Goal: Task Accomplishment & Management: Manage account settings

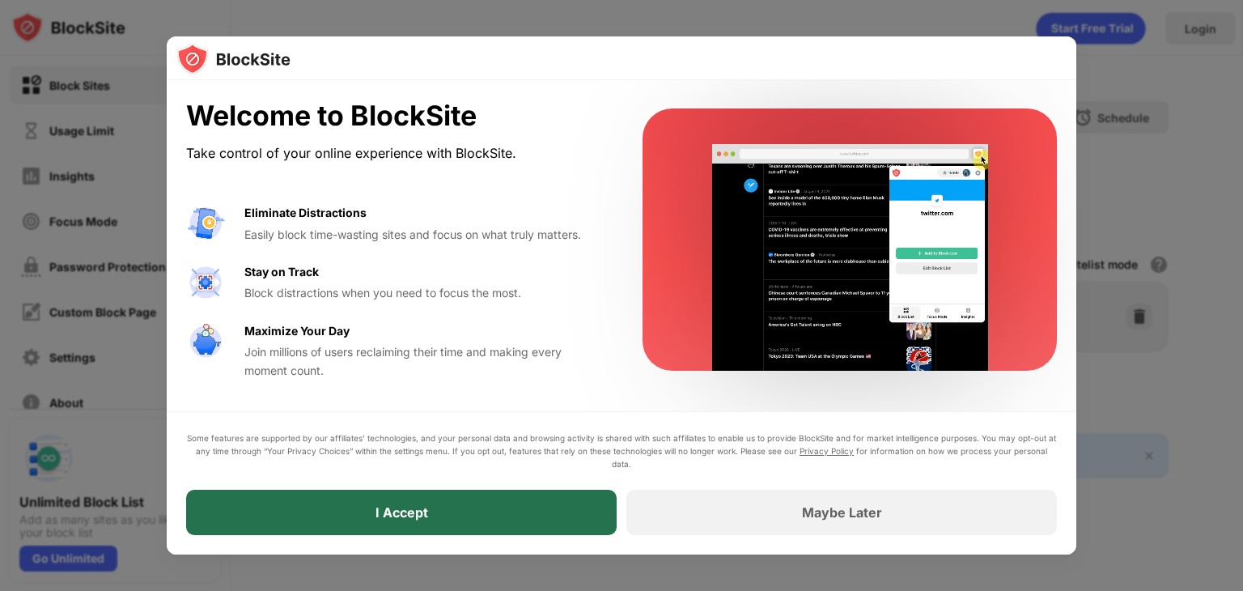
click at [534, 504] on div "I Accept" at bounding box center [401, 511] width 430 height 45
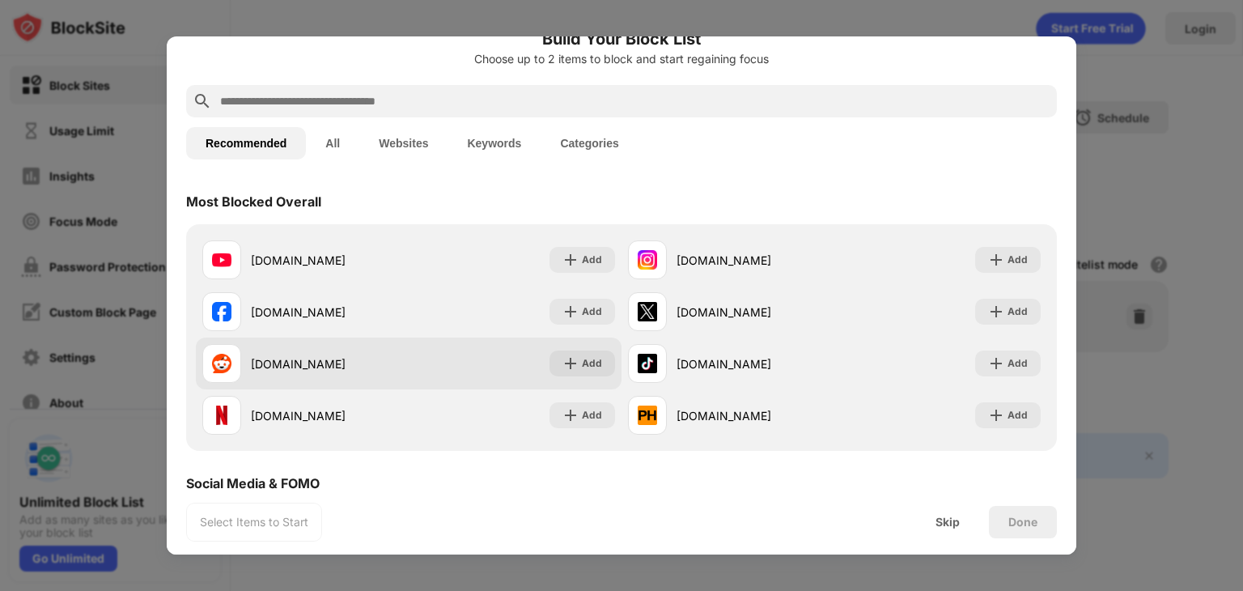
scroll to position [19, 0]
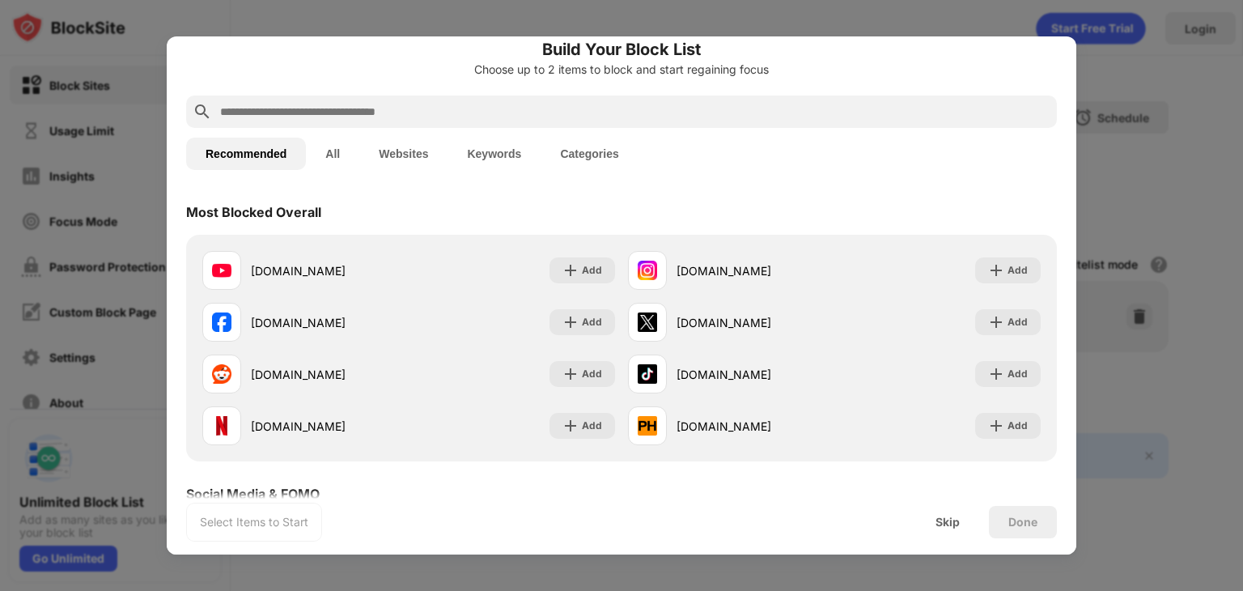
click at [399, 157] on button "Websites" at bounding box center [403, 154] width 88 height 32
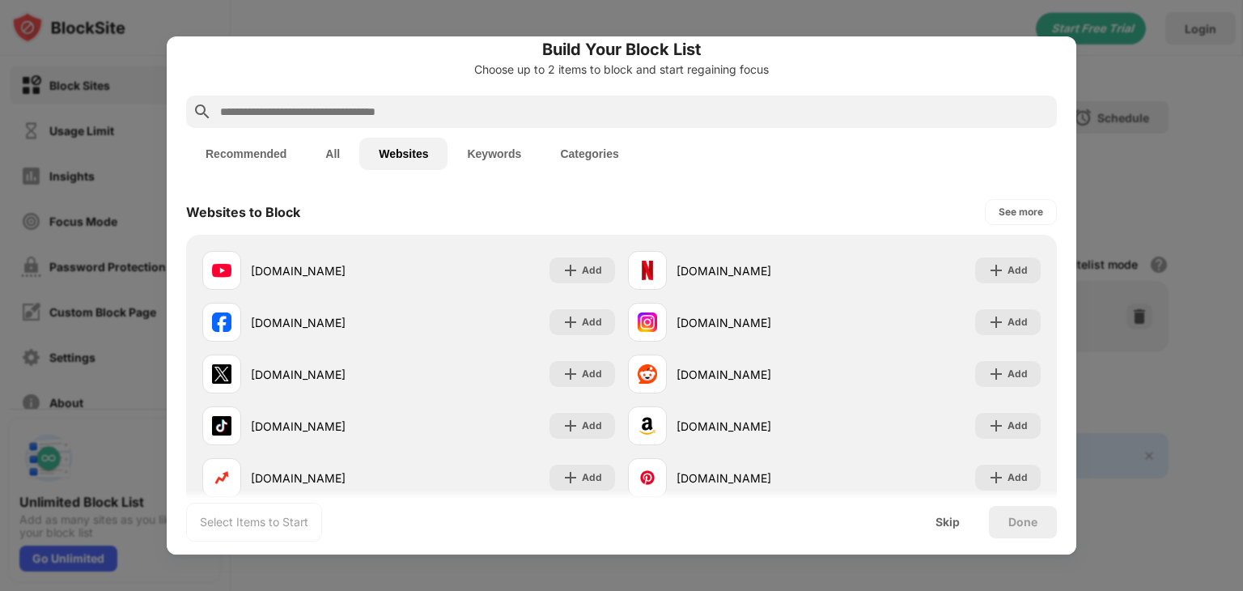
click at [366, 109] on input "text" at bounding box center [634, 111] width 832 height 19
click at [388, 112] on input "text" at bounding box center [634, 111] width 832 height 19
paste input "**********"
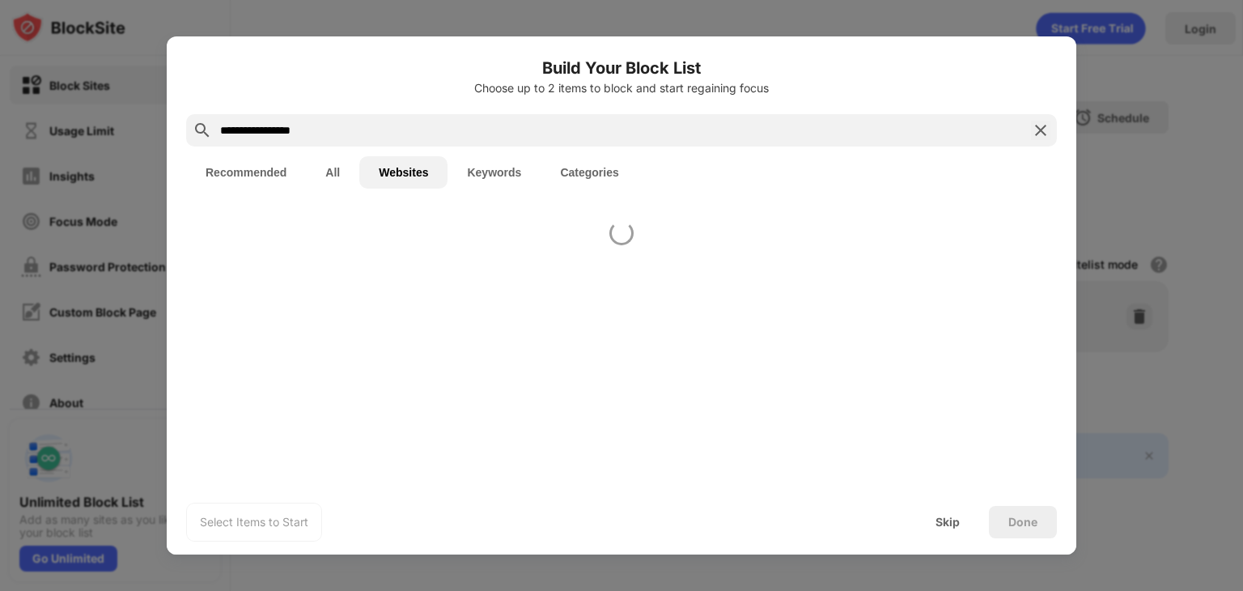
scroll to position [0, 0]
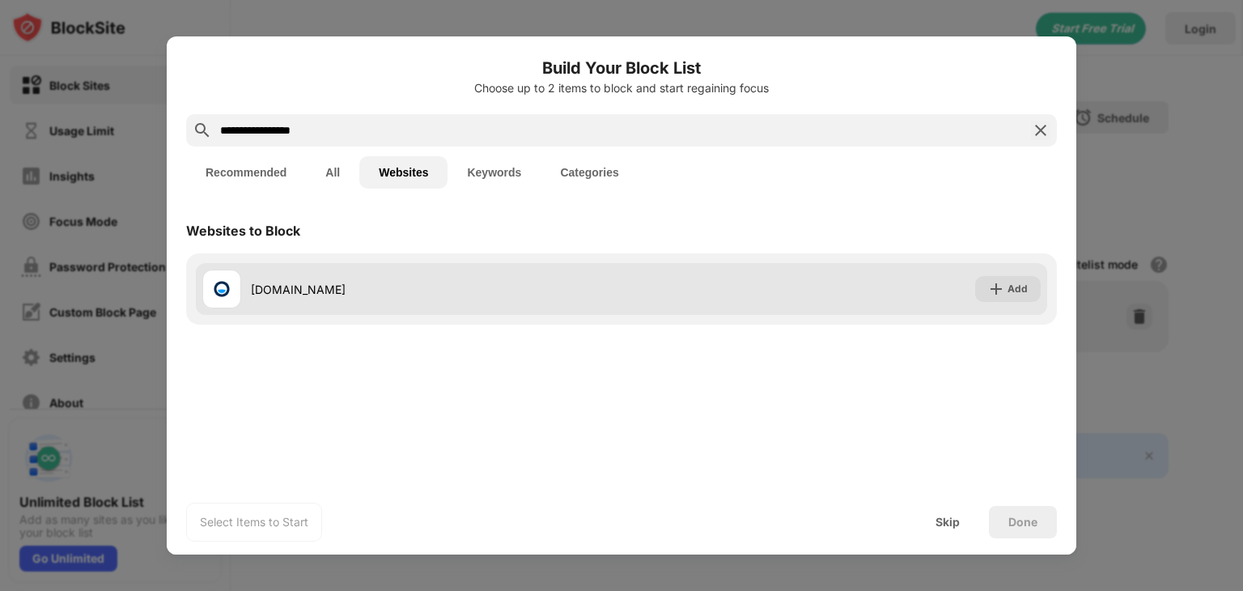
type input "**********"
click at [640, 277] on div "poki.com Add" at bounding box center [621, 289] width 851 height 52
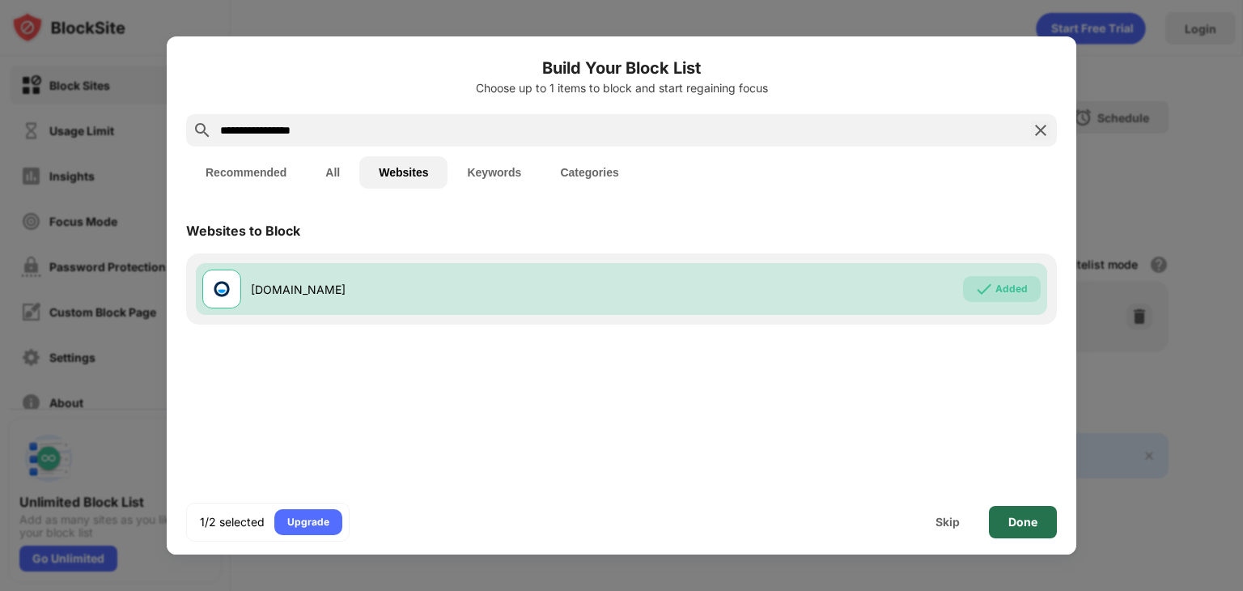
click at [1002, 528] on div "Done" at bounding box center [1023, 522] width 68 height 32
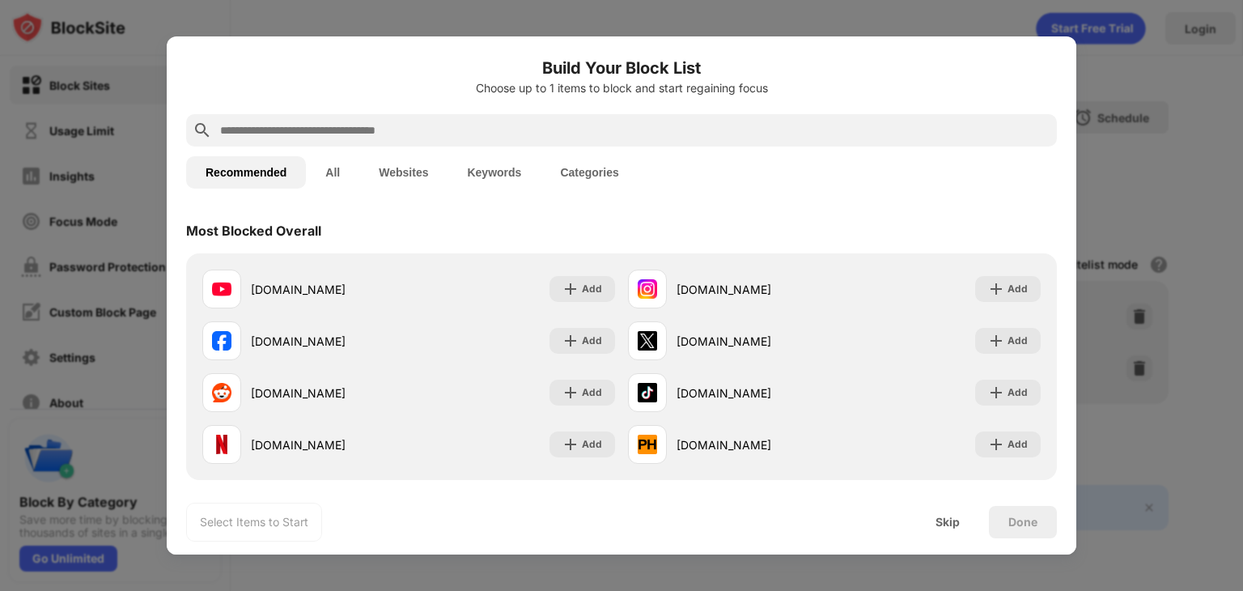
click at [422, 167] on button "Websites" at bounding box center [403, 172] width 88 height 32
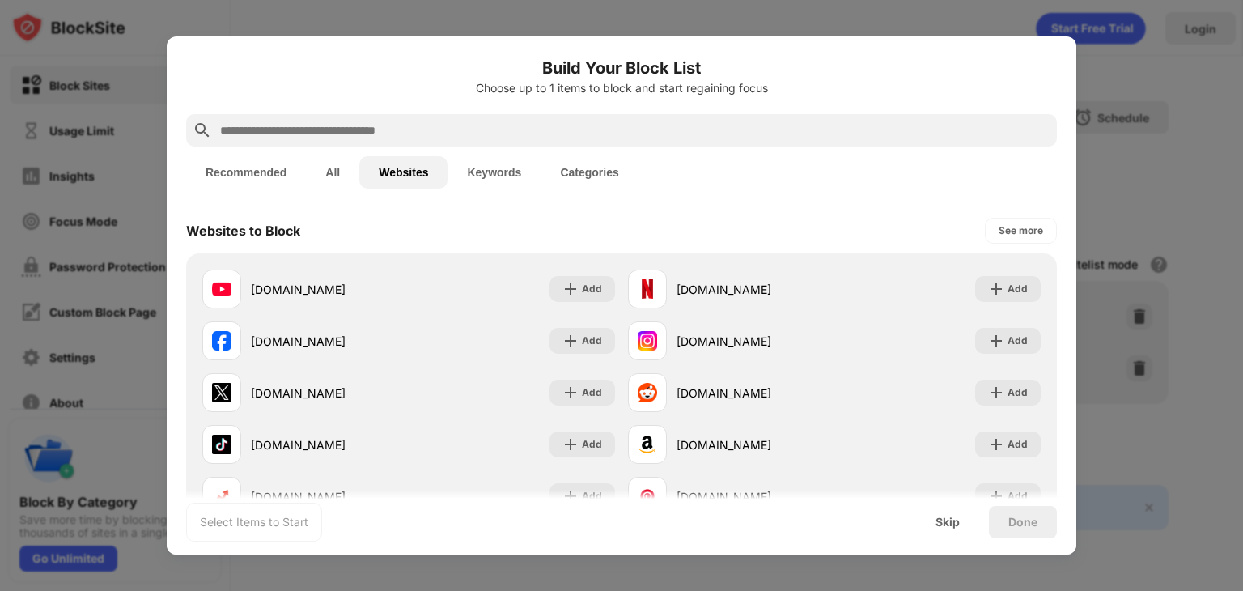
click at [515, 175] on button "Keywords" at bounding box center [493, 172] width 93 height 32
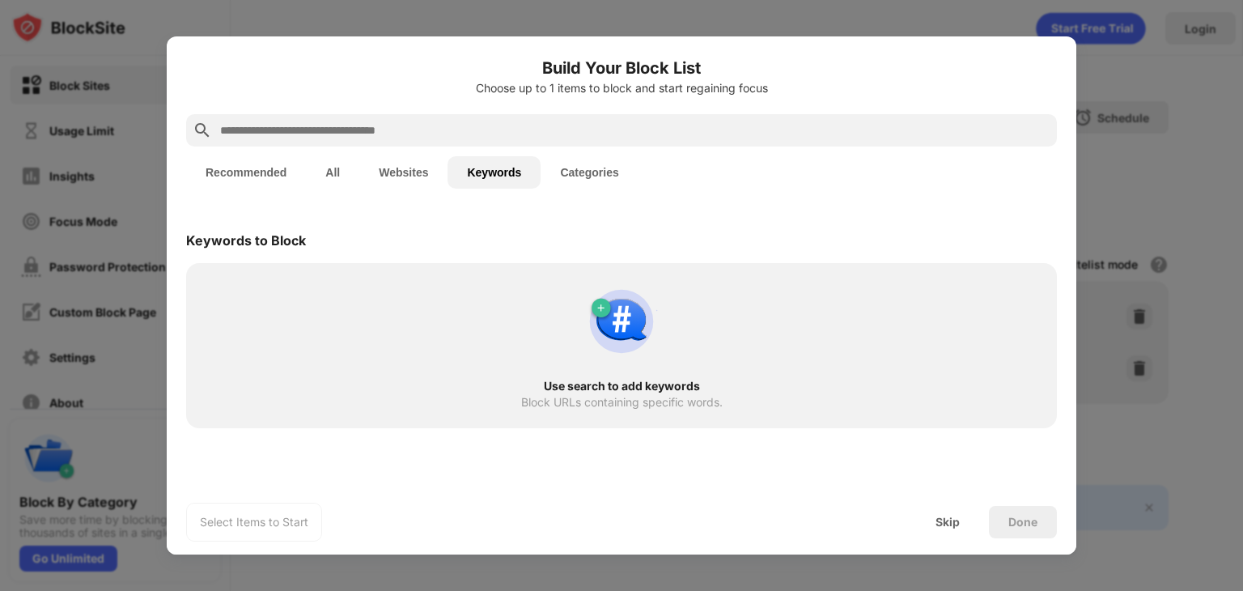
click at [396, 166] on button "Websites" at bounding box center [403, 172] width 88 height 32
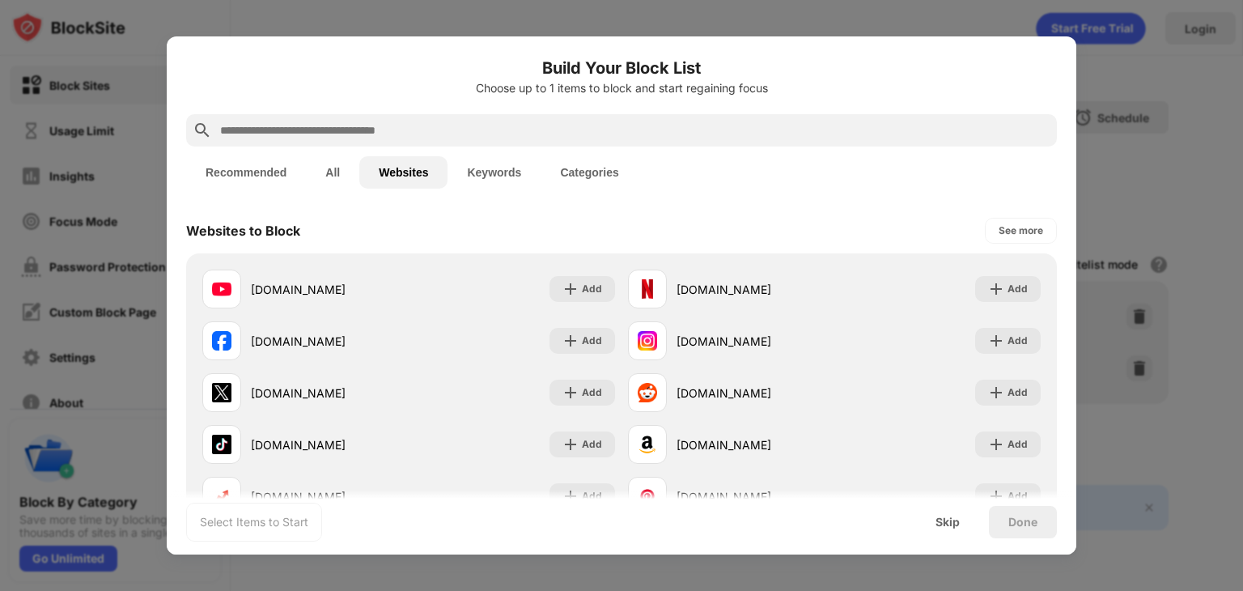
click at [337, 125] on input "text" at bounding box center [634, 130] width 832 height 19
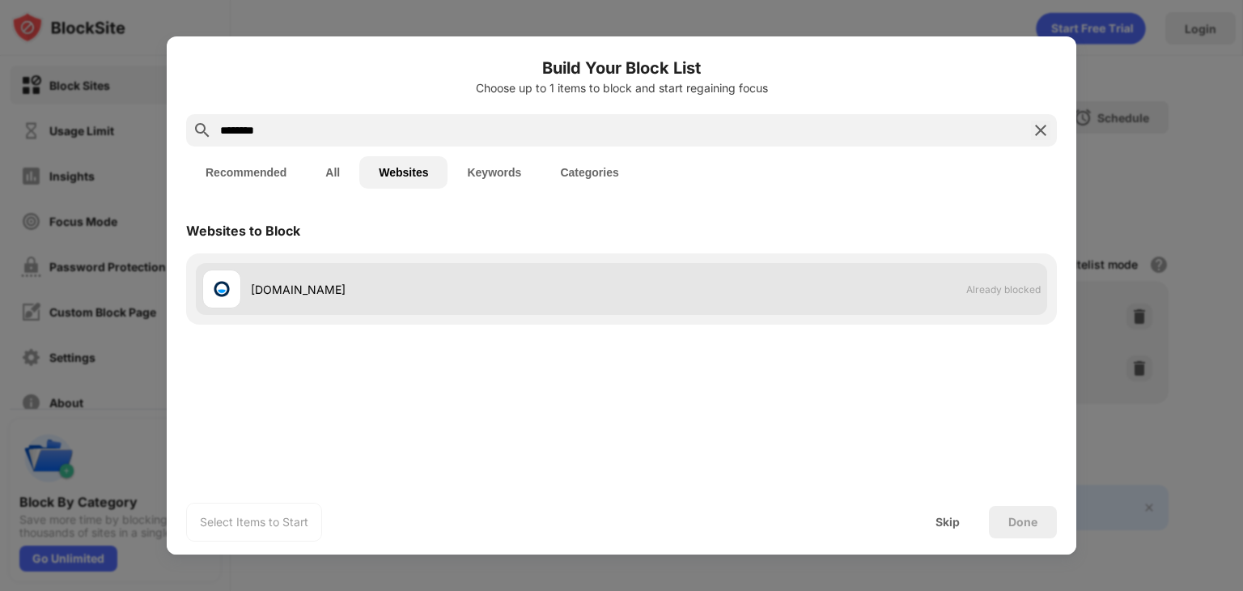
type input "********"
click at [686, 300] on div "poki.com Already blocked" at bounding box center [621, 289] width 851 height 52
drag, startPoint x: 644, startPoint y: 286, endPoint x: 494, endPoint y: 292, distance: 149.8
click at [494, 292] on div "[DOMAIN_NAME]" at bounding box center [436, 289] width 371 height 17
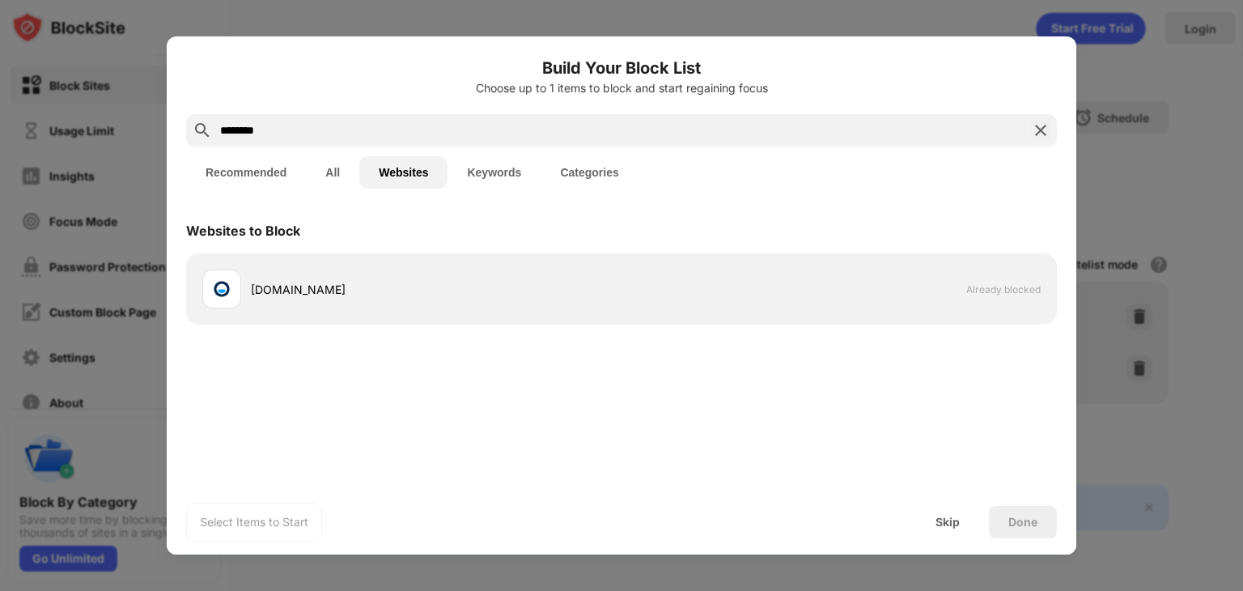
click at [218, 518] on div "Select Items to Start" at bounding box center [254, 522] width 108 height 16
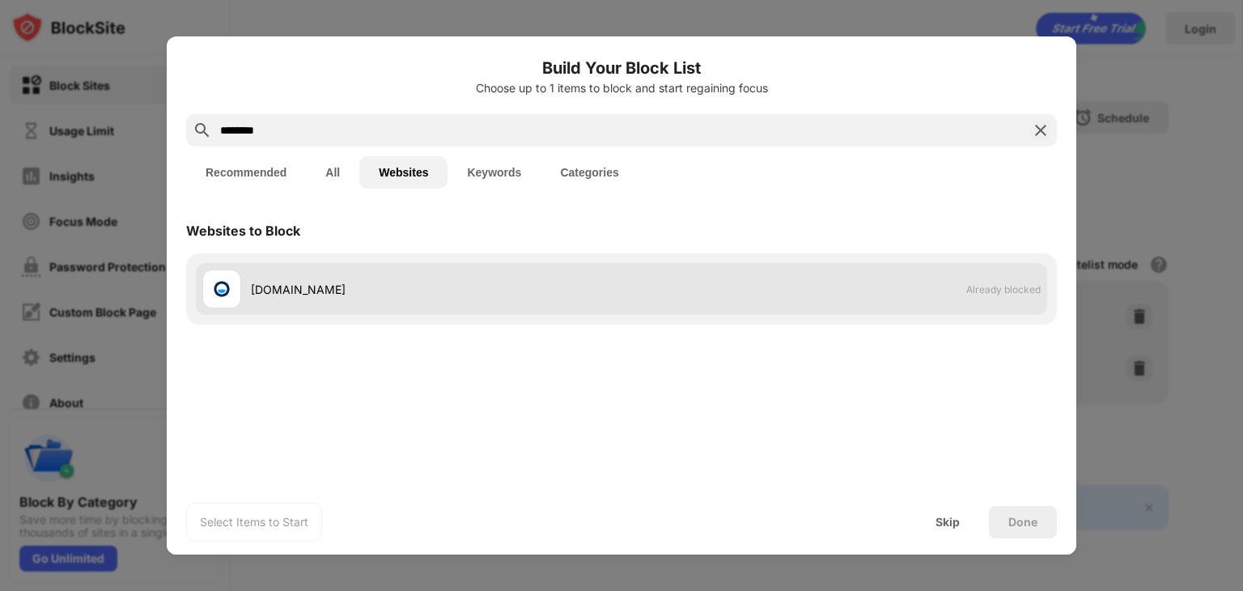
click at [462, 282] on div "[DOMAIN_NAME]" at bounding box center [436, 289] width 371 height 17
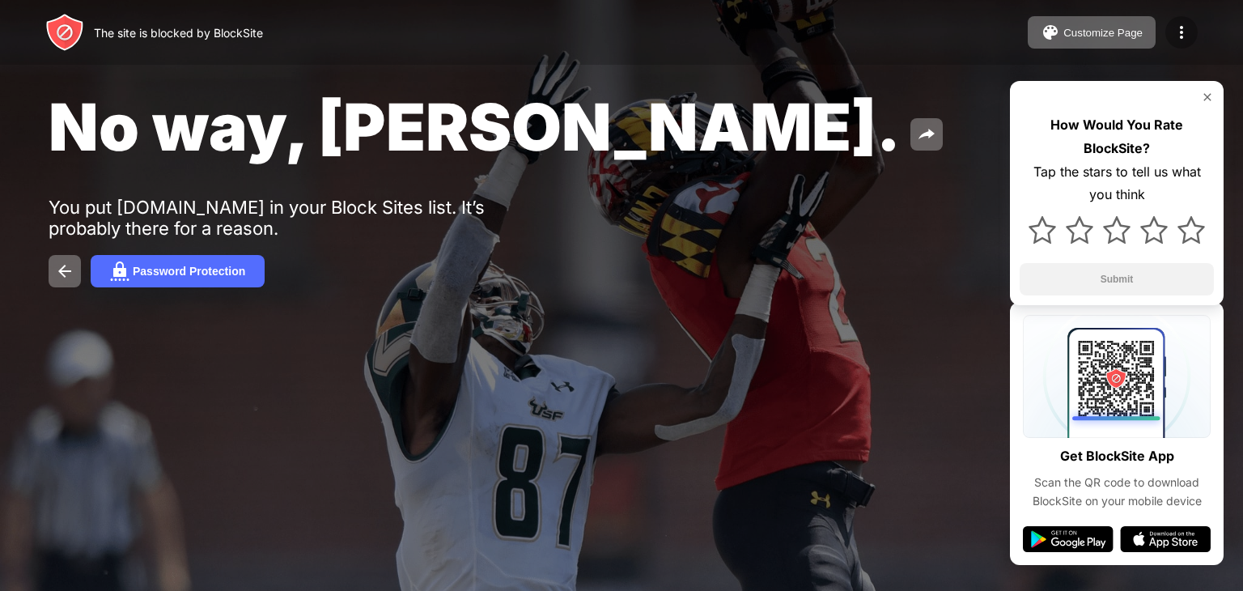
click at [1181, 37] on img at bounding box center [1181, 32] width 19 height 19
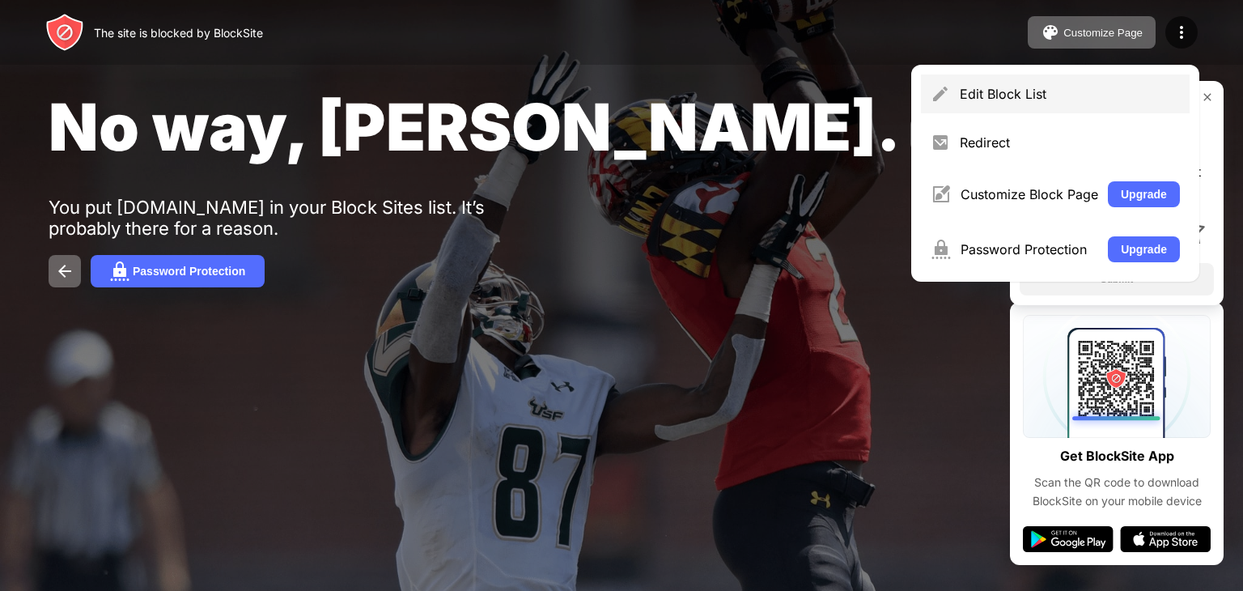
click at [1052, 104] on div "Edit Block List" at bounding box center [1055, 93] width 269 height 39
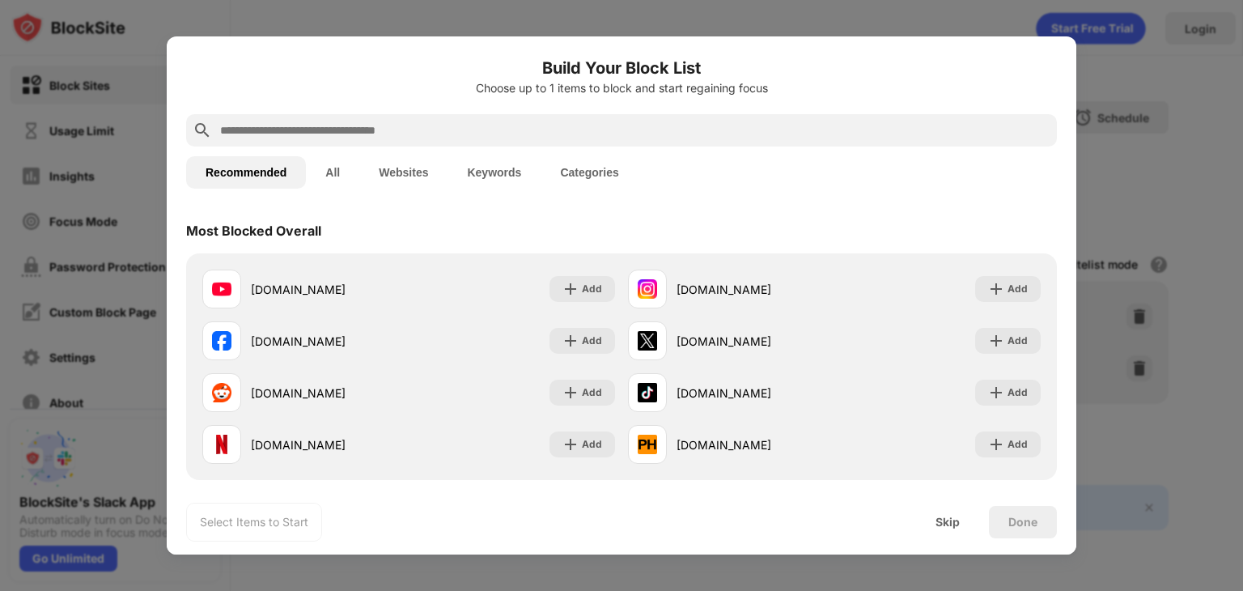
click at [331, 179] on button "All" at bounding box center [332, 172] width 53 height 32
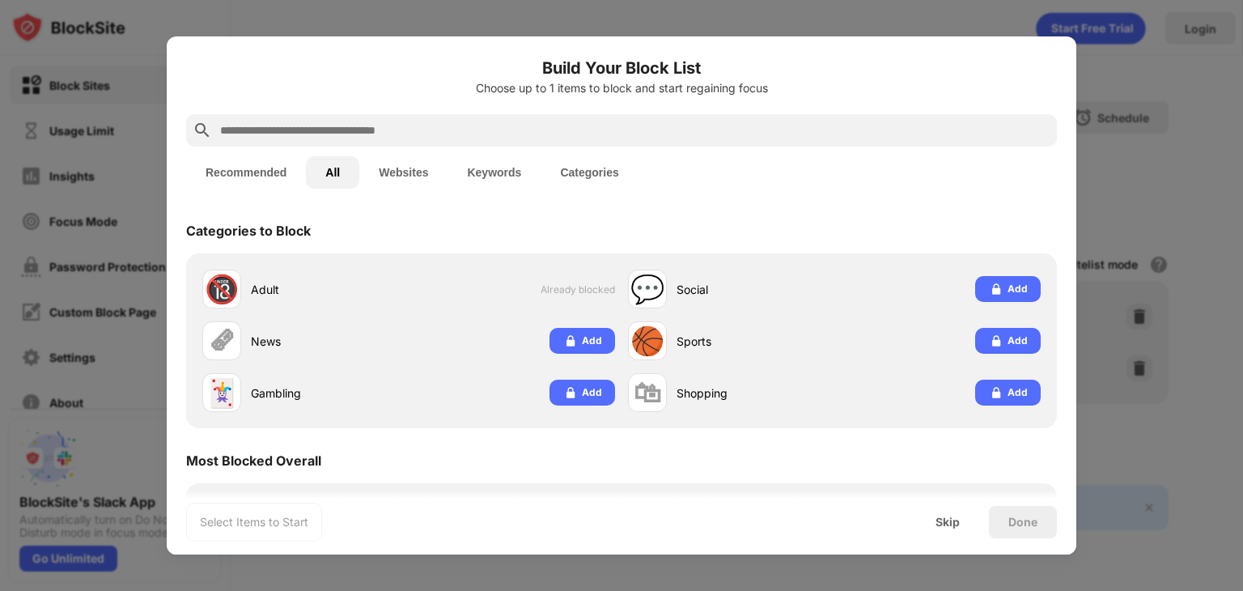
click at [331, 179] on button "All" at bounding box center [332, 172] width 53 height 32
click at [421, 176] on button "Websites" at bounding box center [403, 172] width 88 height 32
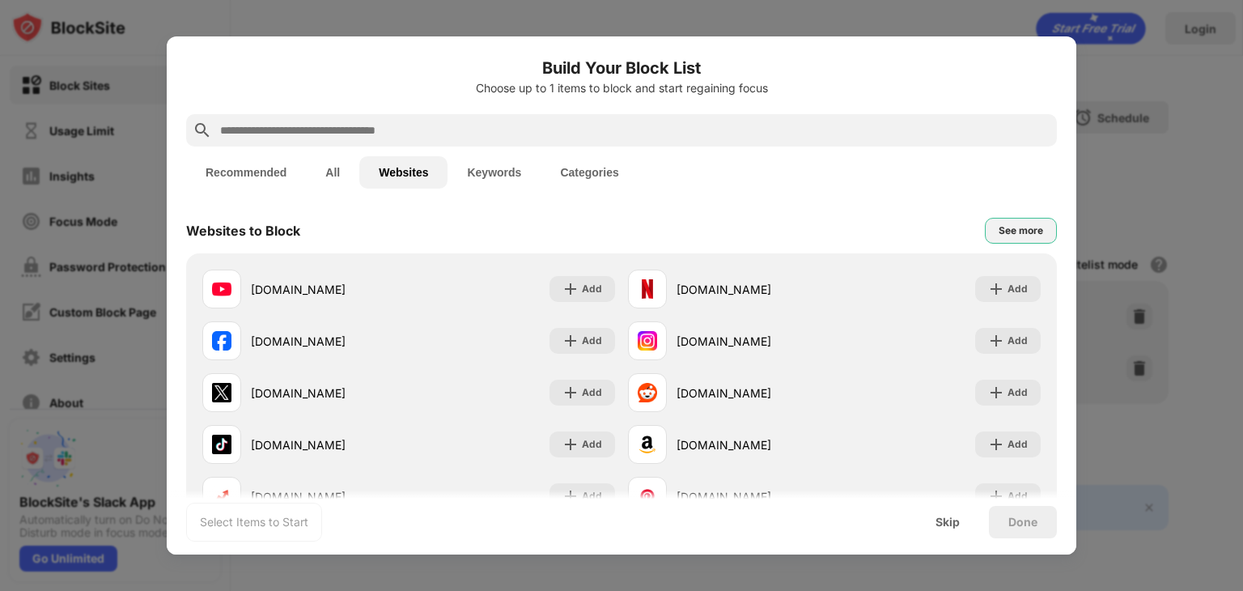
click at [985, 229] on div "See more" at bounding box center [1021, 231] width 72 height 26
click at [498, 167] on button "Keywords" at bounding box center [493, 172] width 93 height 32
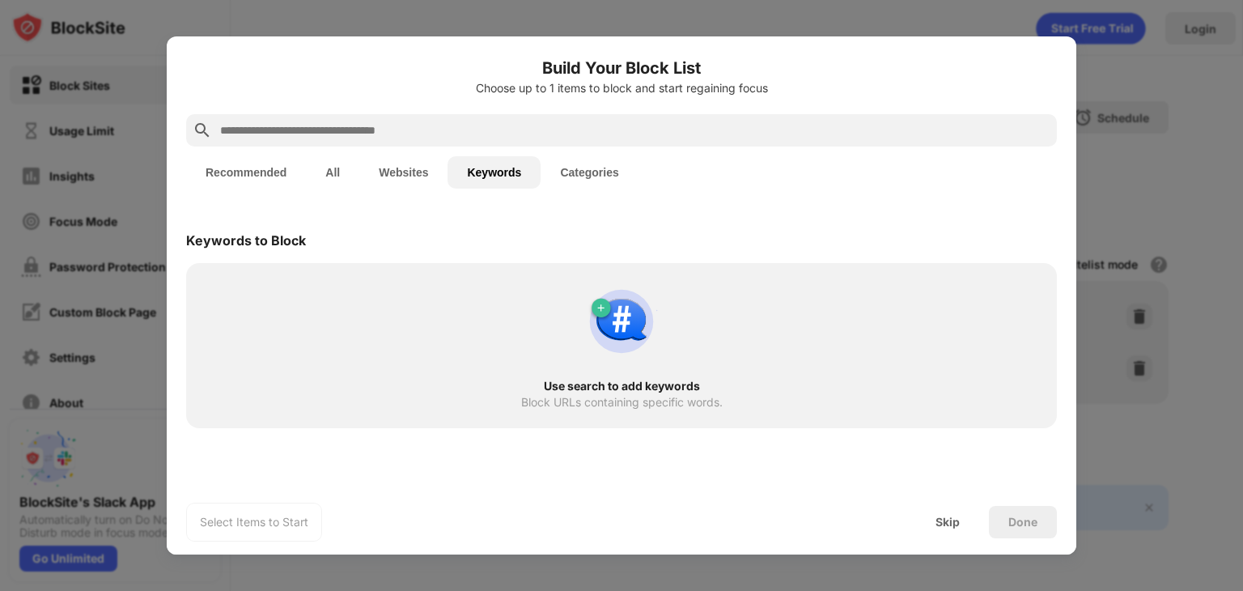
click at [570, 160] on button "Categories" at bounding box center [588, 172] width 97 height 32
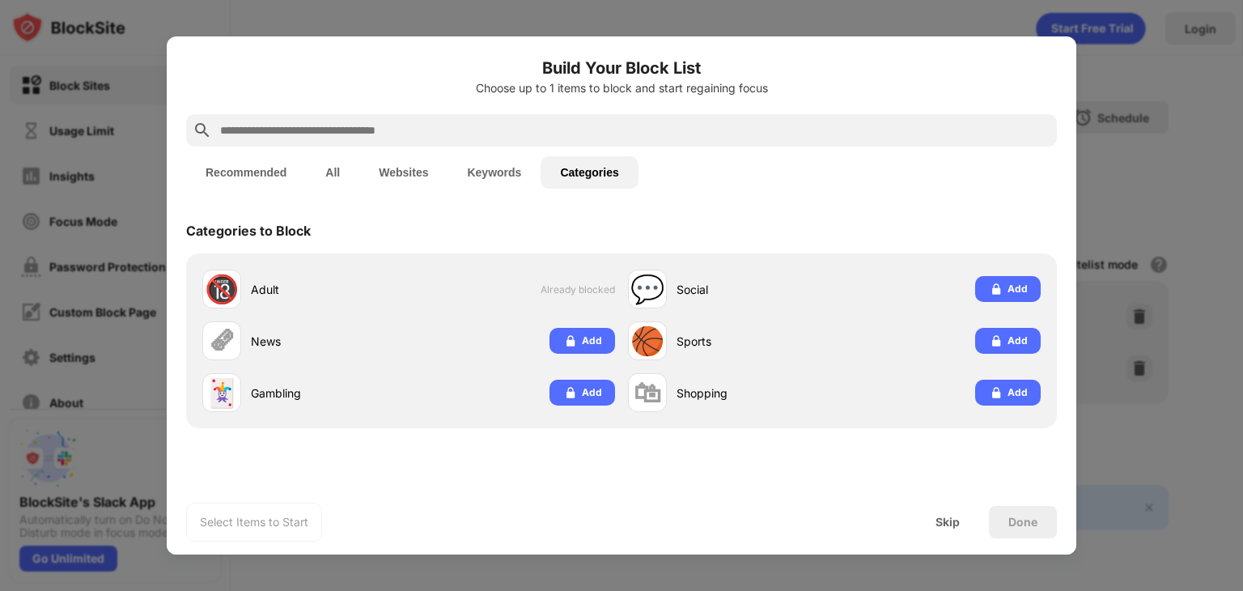
click at [719, 7] on div at bounding box center [621, 295] width 1243 height 591
click at [159, 46] on div at bounding box center [621, 295] width 1243 height 591
click at [131, 79] on div at bounding box center [621, 295] width 1243 height 591
click at [521, 584] on div at bounding box center [621, 295] width 1243 height 591
click at [1113, 31] on div at bounding box center [621, 295] width 1243 height 591
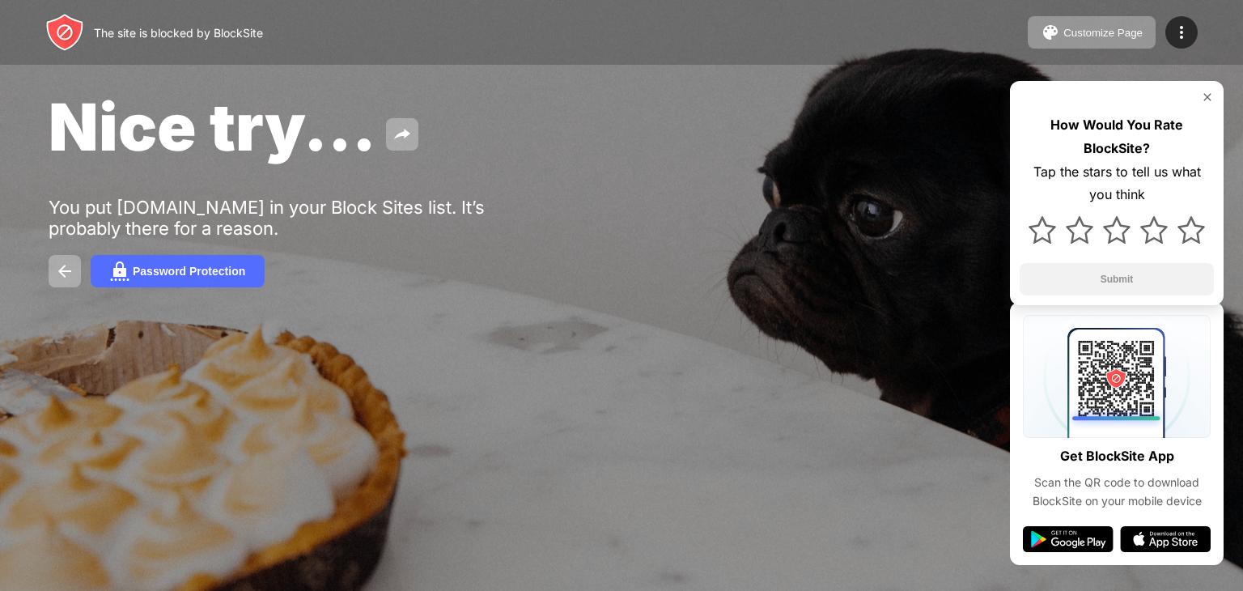
click at [1211, 92] on img at bounding box center [1207, 97] width 13 height 13
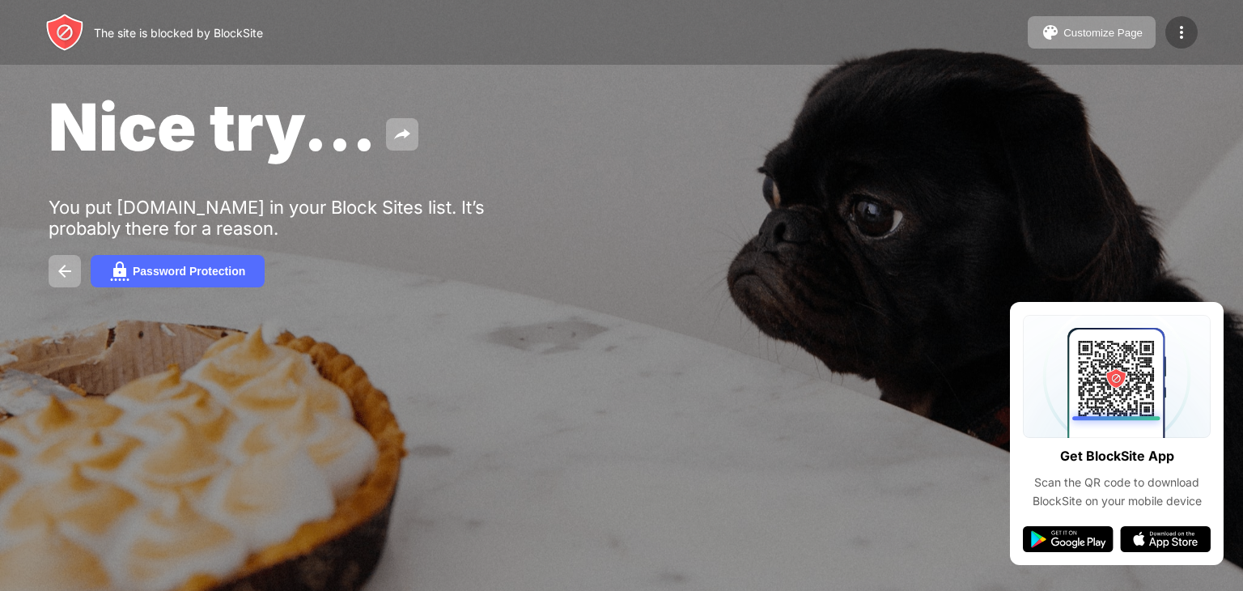
click at [1180, 33] on img at bounding box center [1181, 32] width 19 height 19
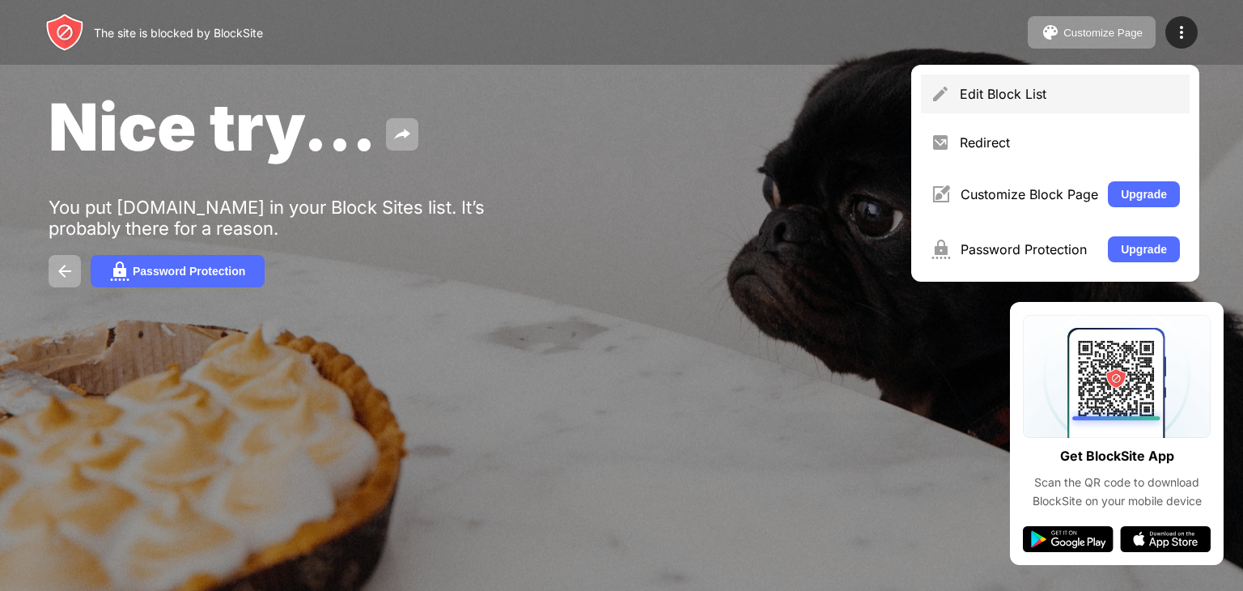
click at [1025, 98] on div "Edit Block List" at bounding box center [1070, 94] width 220 height 16
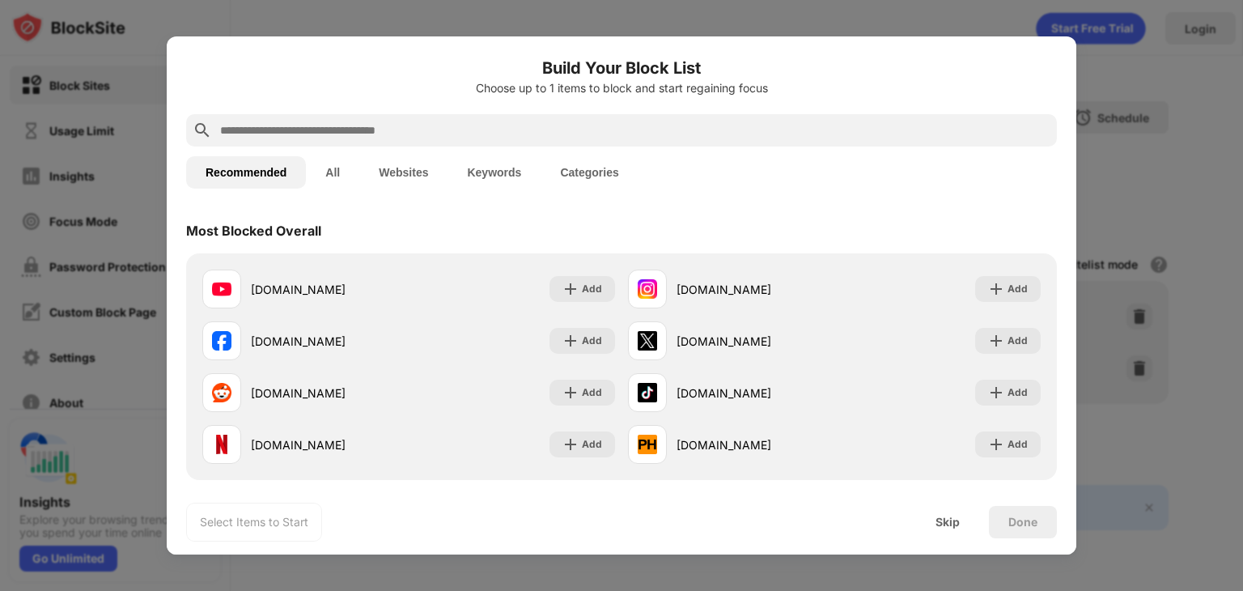
click at [498, 164] on button "Keywords" at bounding box center [493, 172] width 93 height 32
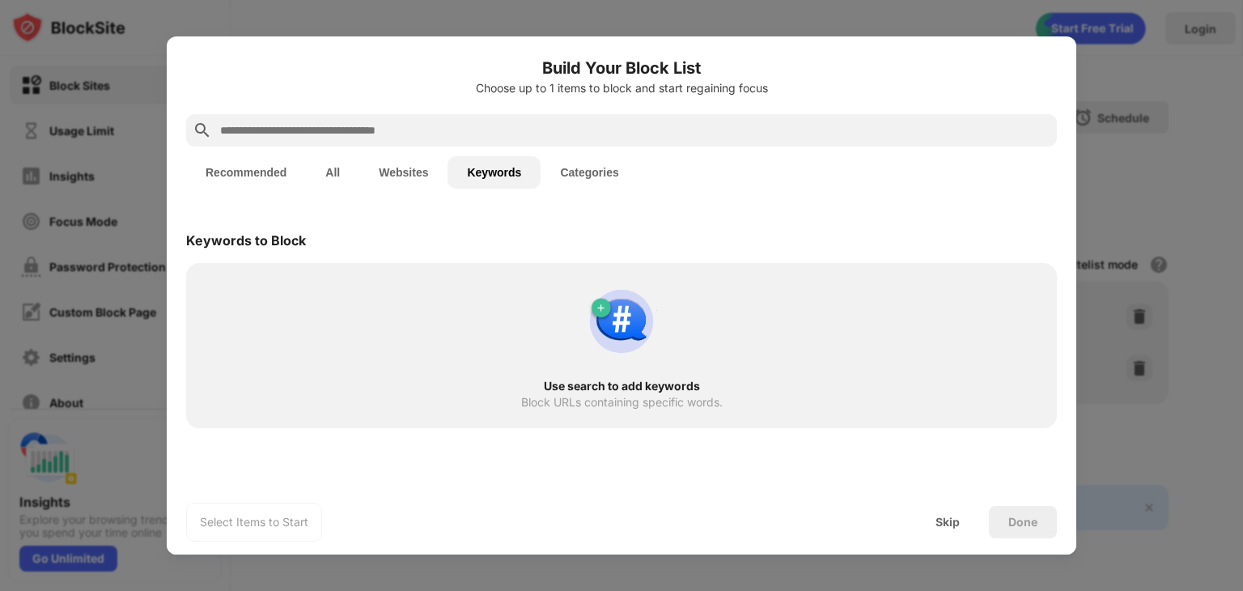
click at [442, 176] on button "Websites" at bounding box center [403, 172] width 88 height 32
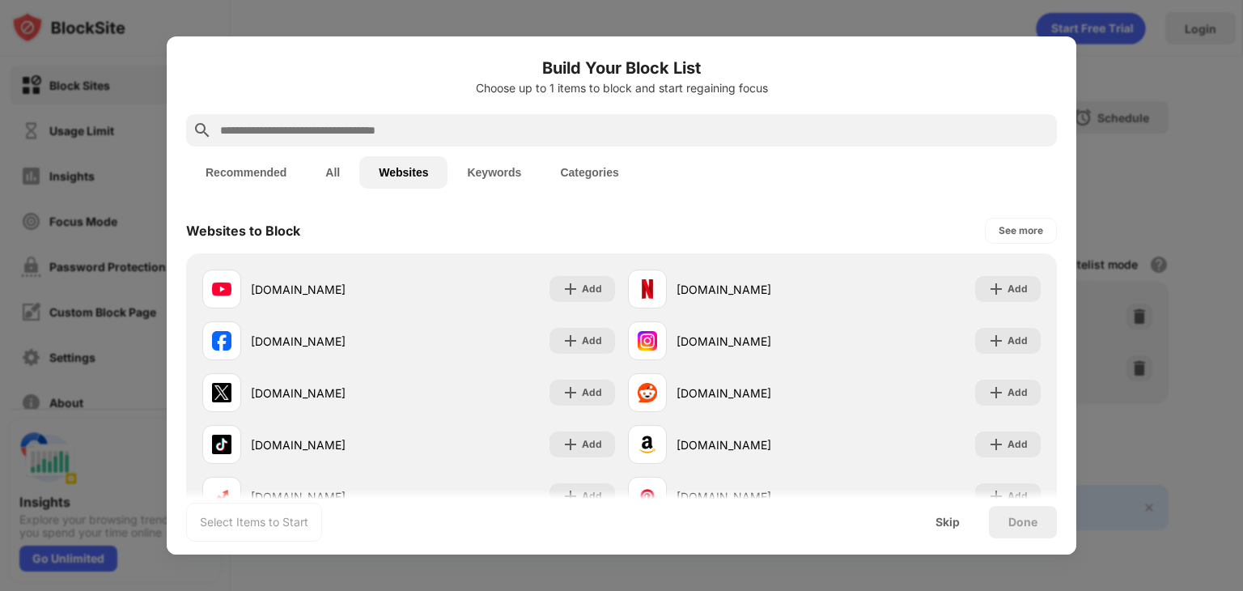
click at [511, 172] on button "Keywords" at bounding box center [493, 172] width 93 height 32
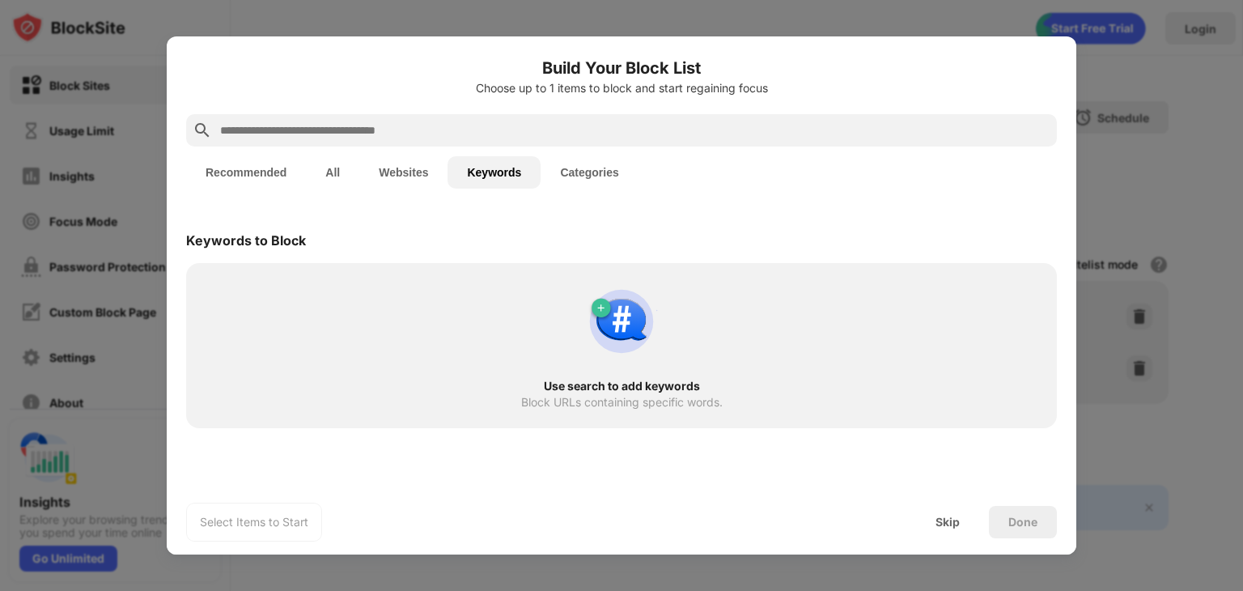
click at [553, 173] on button "Categories" at bounding box center [588, 172] width 97 height 32
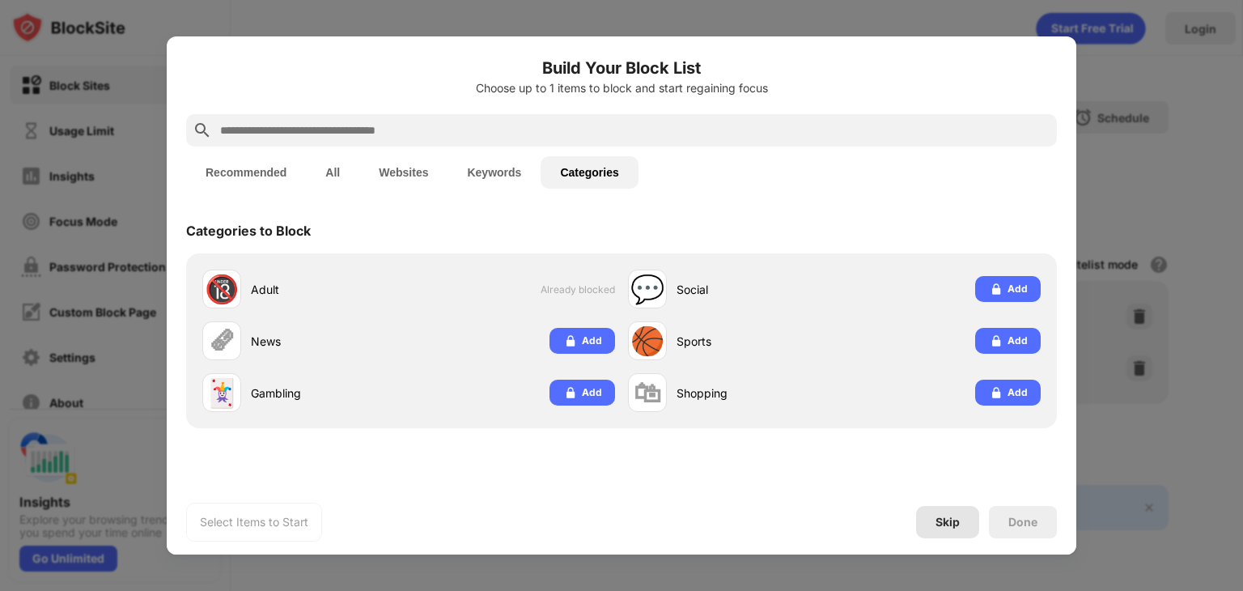
click at [951, 515] on div "Skip" at bounding box center [947, 521] width 24 height 13
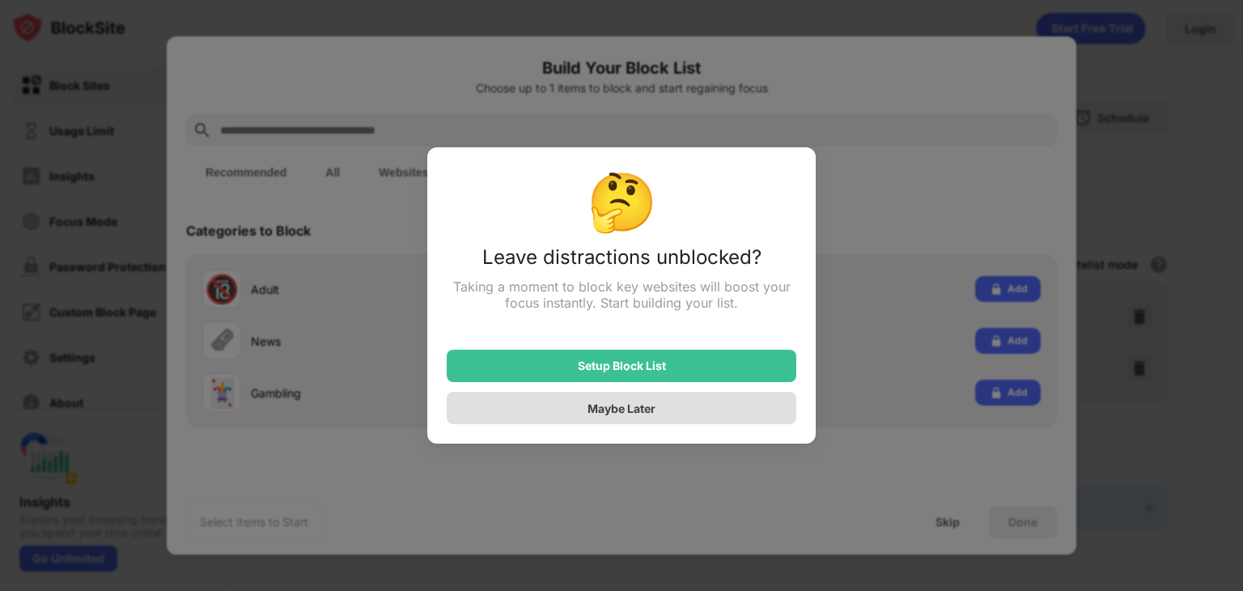
click at [696, 399] on div "Maybe Later" at bounding box center [622, 408] width 350 height 32
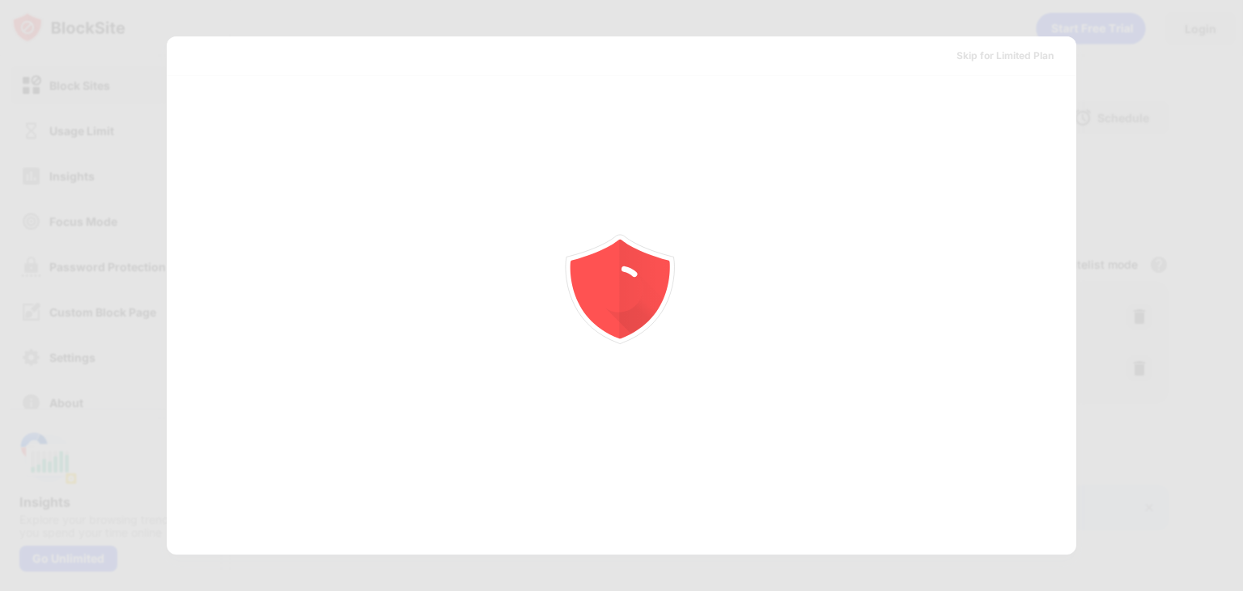
click at [696, 399] on icon "animation" at bounding box center [621, 295] width 291 height 291
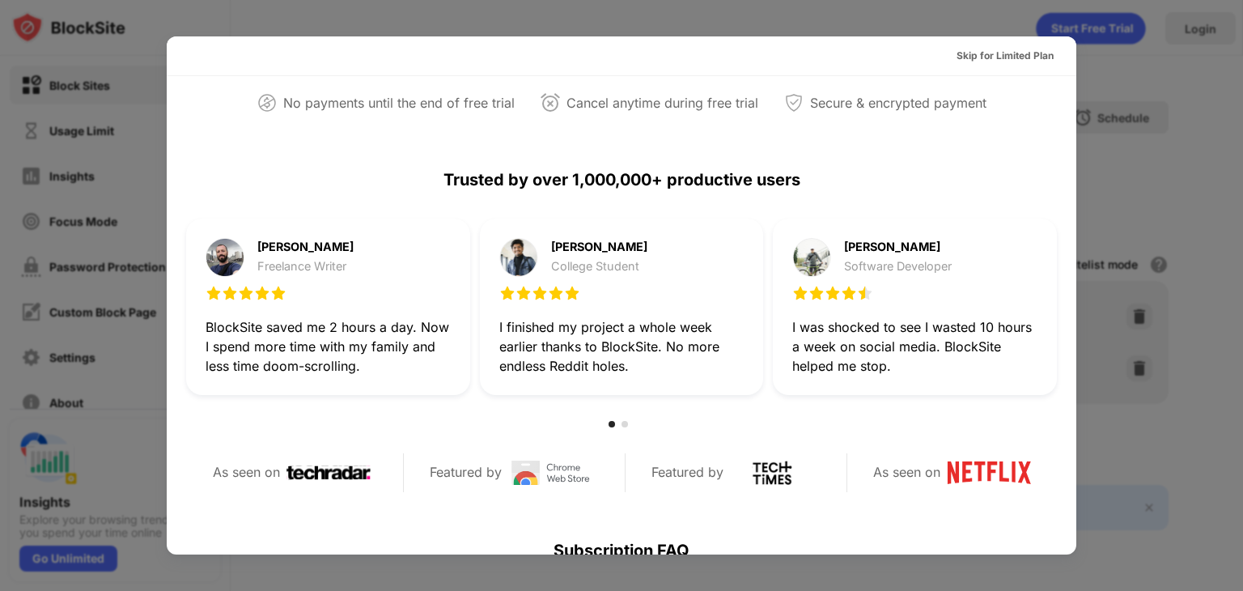
scroll to position [375, 0]
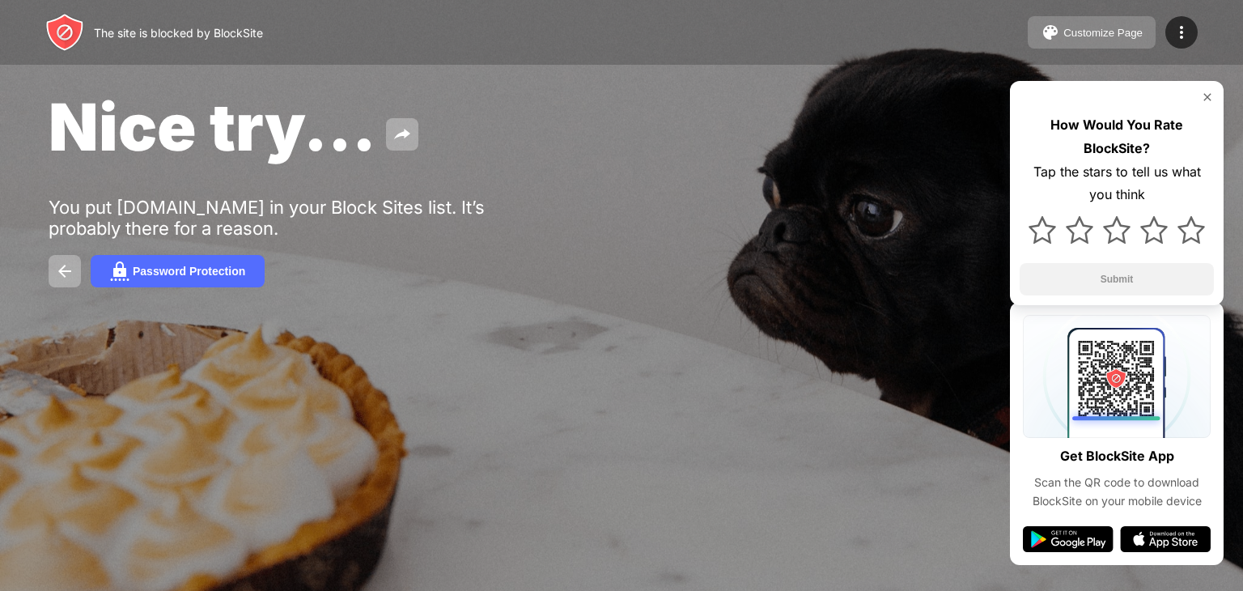
click at [1144, 30] on button "Customize Page" at bounding box center [1092, 32] width 128 height 32
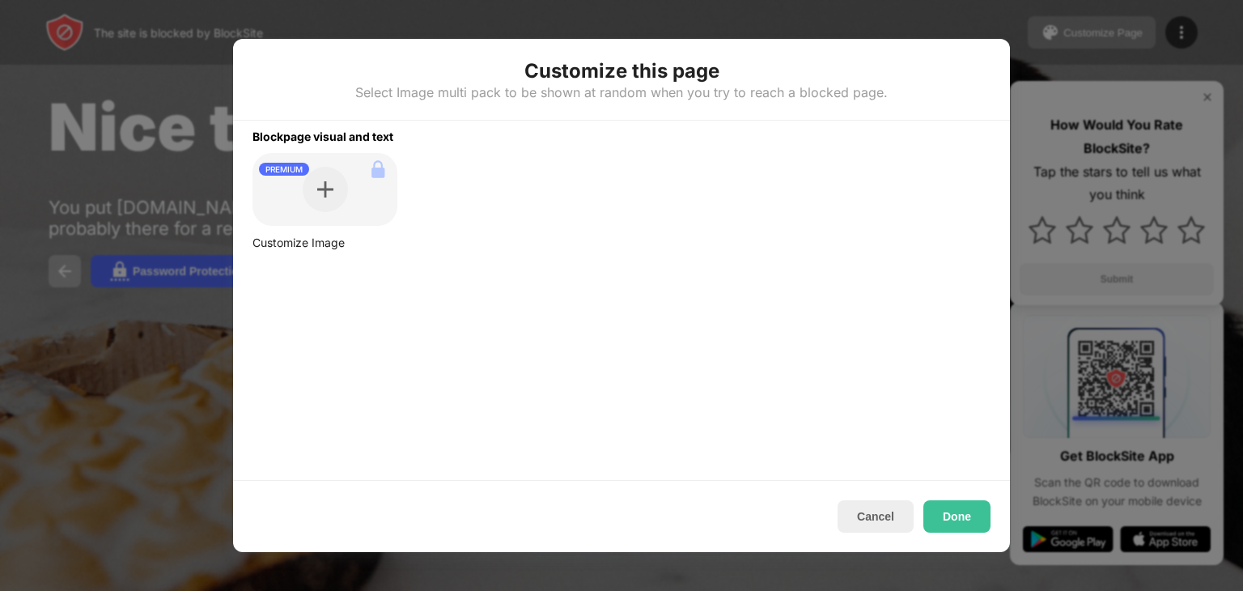
click at [1144, 30] on div at bounding box center [621, 295] width 1243 height 591
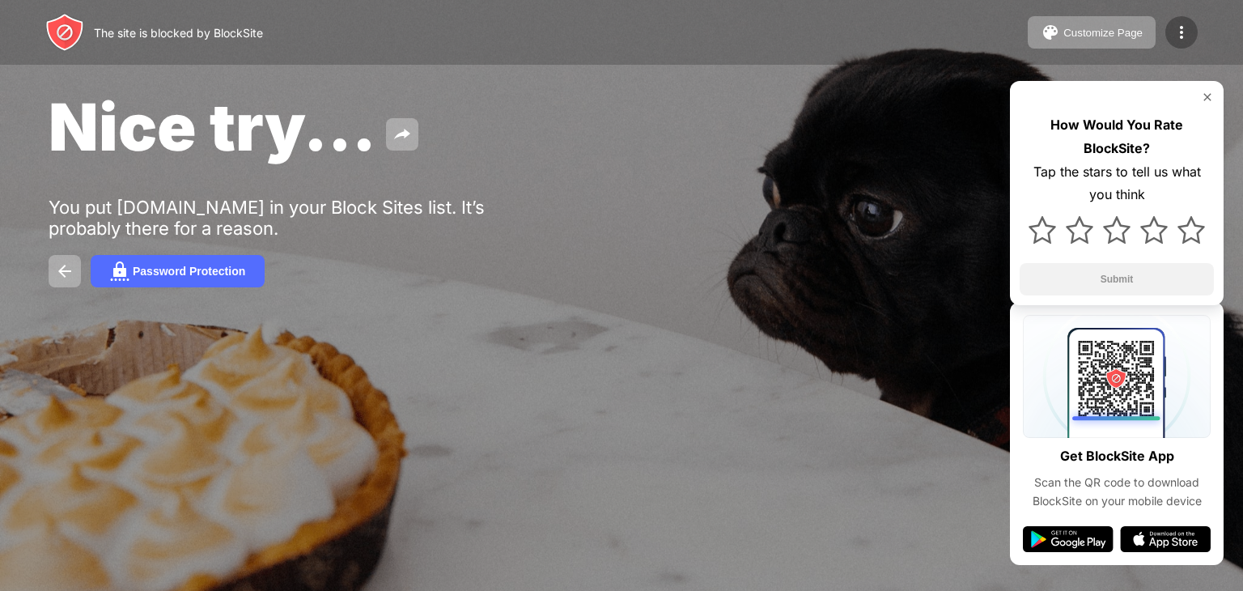
click at [1185, 28] on img at bounding box center [1181, 32] width 19 height 19
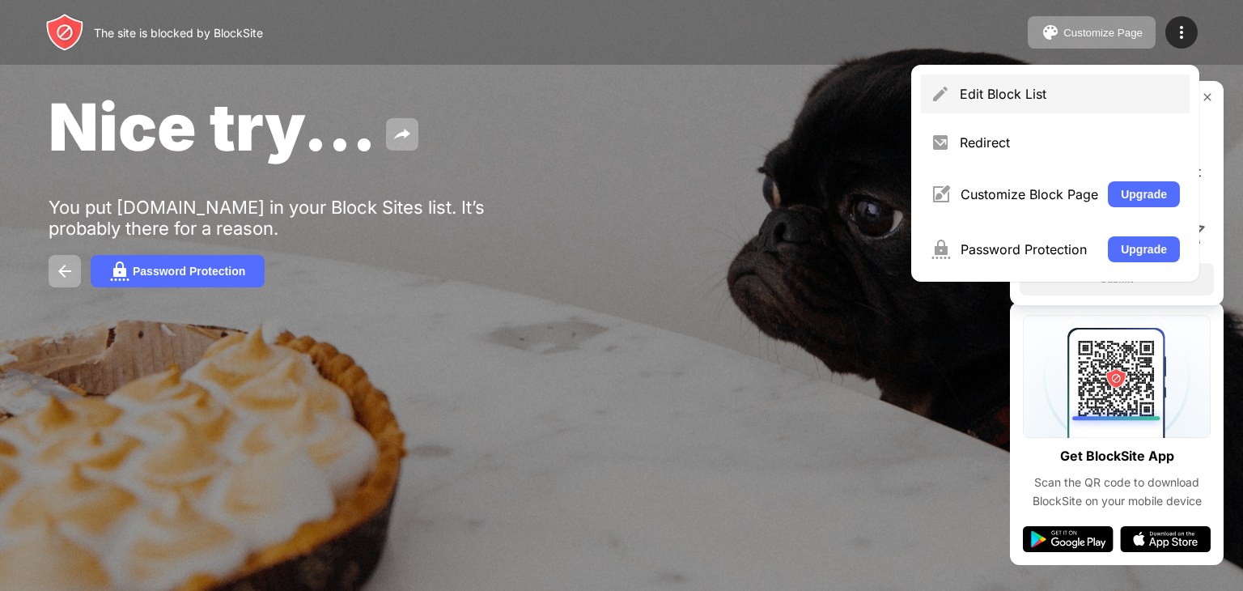
click at [1052, 104] on div "Edit Block List" at bounding box center [1055, 93] width 269 height 39
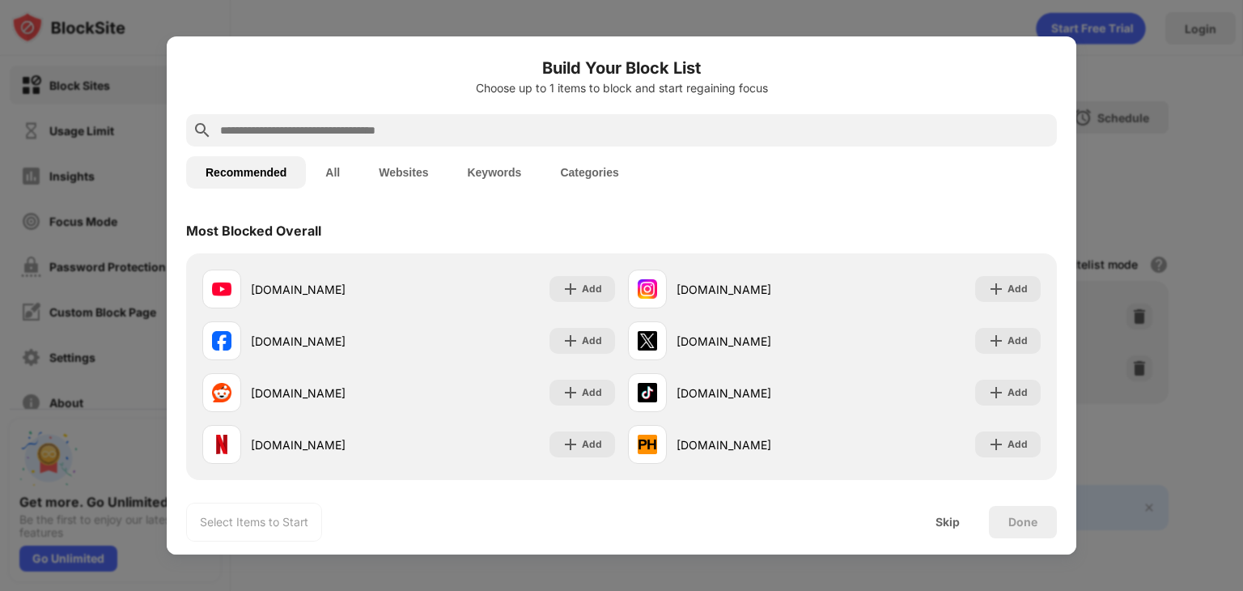
click at [399, 174] on button "Websites" at bounding box center [403, 172] width 88 height 32
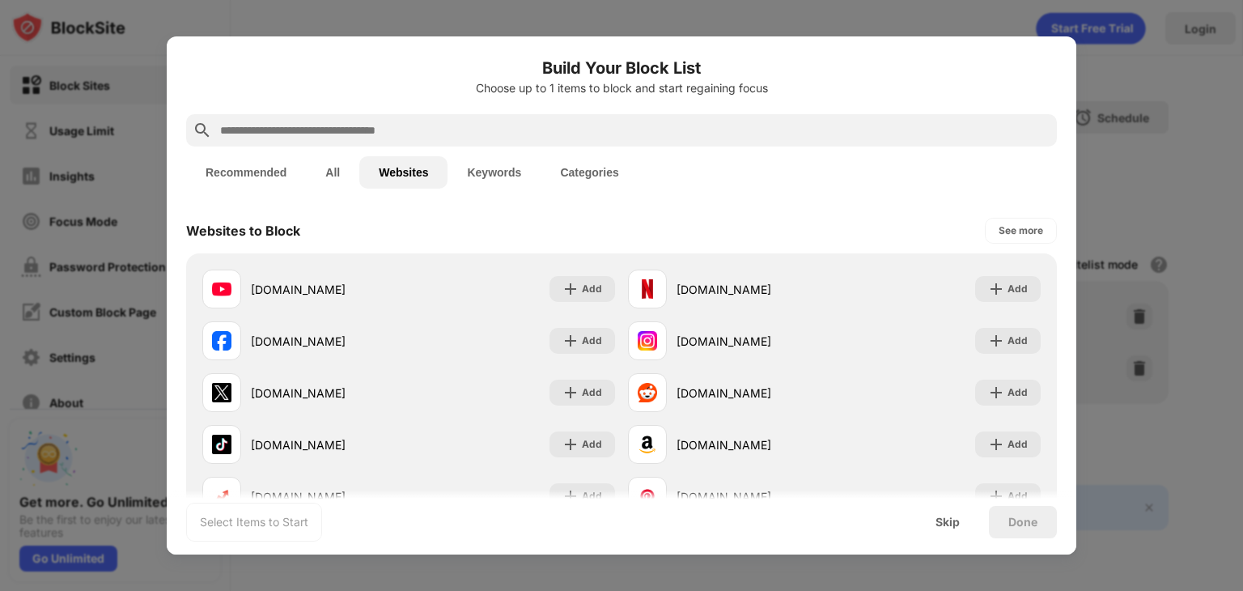
click at [395, 135] on input "text" at bounding box center [634, 130] width 832 height 19
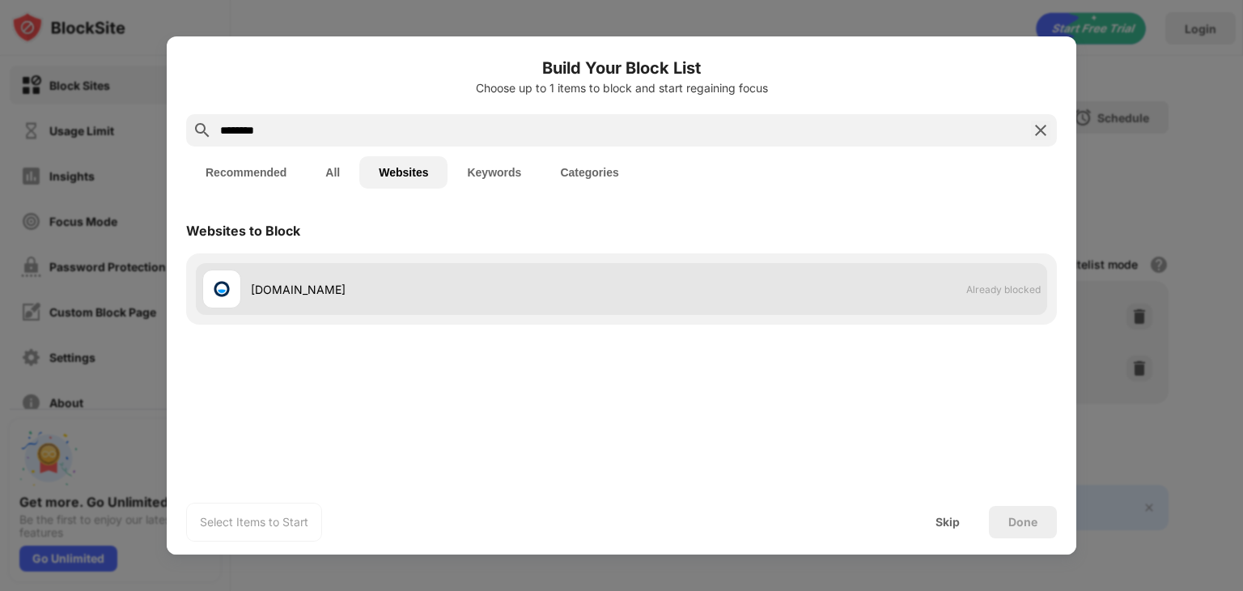
type input "********"
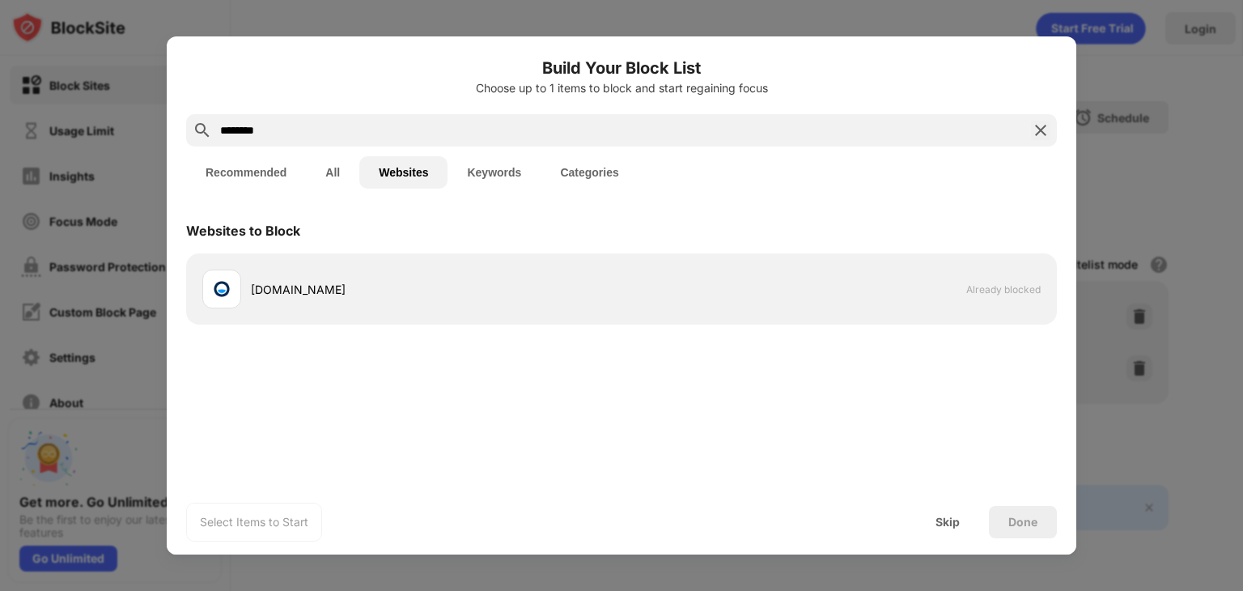
drag, startPoint x: 348, startPoint y: 269, endPoint x: 328, endPoint y: 316, distance: 50.8
click at [328, 316] on div "[DOMAIN_NAME] Already blocked" at bounding box center [621, 288] width 871 height 71
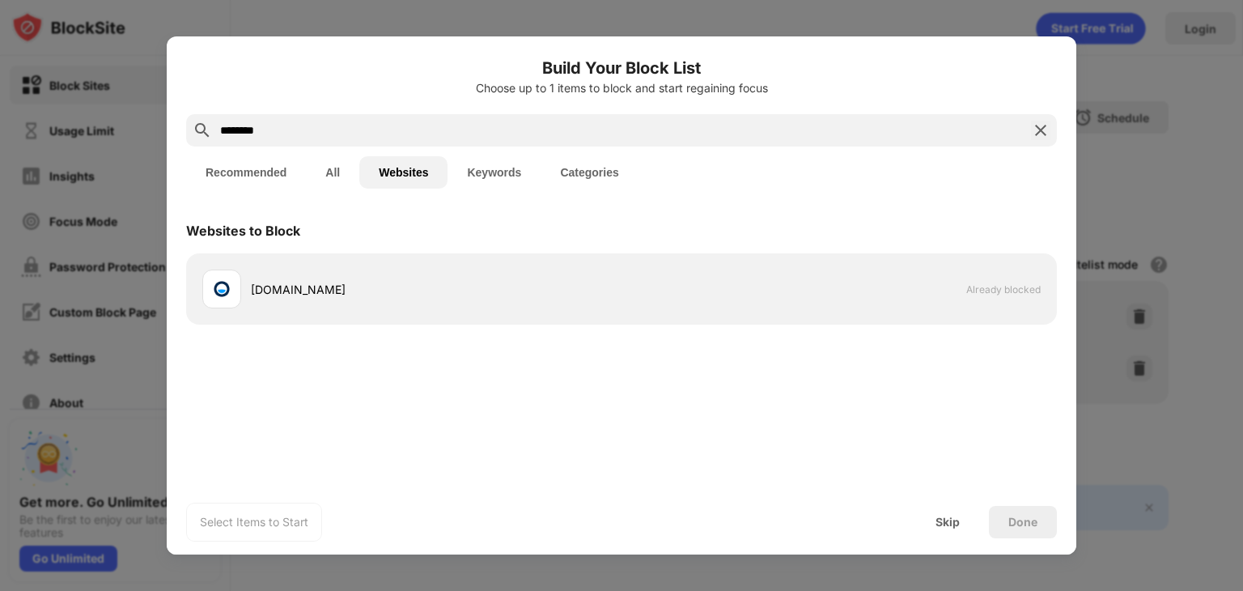
click at [328, 316] on div "[DOMAIN_NAME] Already blocked" at bounding box center [621, 288] width 871 height 71
click at [942, 528] on div "Skip" at bounding box center [947, 522] width 63 height 32
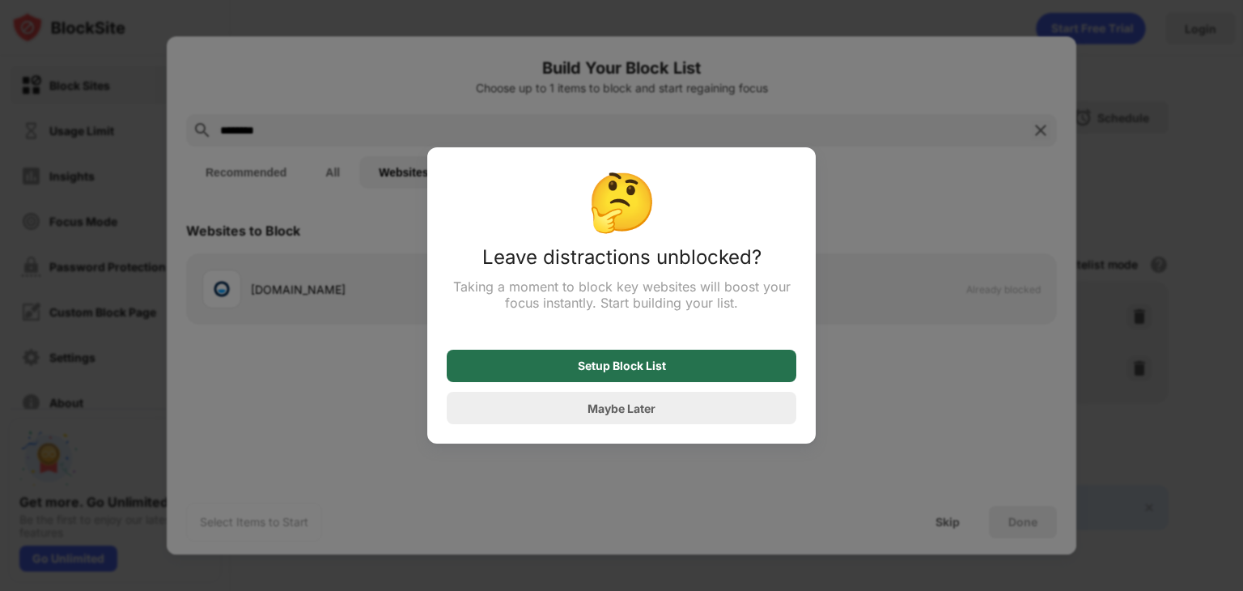
click at [766, 367] on div "Setup Block List" at bounding box center [622, 366] width 350 height 32
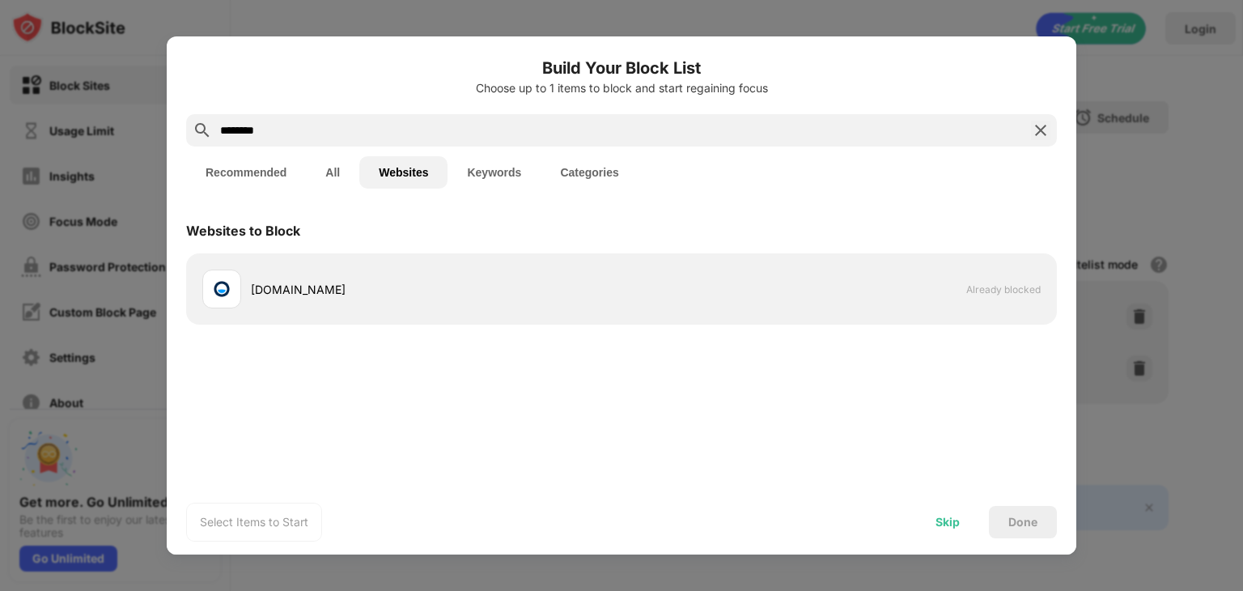
click at [942, 525] on div "Skip" at bounding box center [947, 521] width 24 height 13
